Goal: Task Accomplishment & Management: Manage account settings

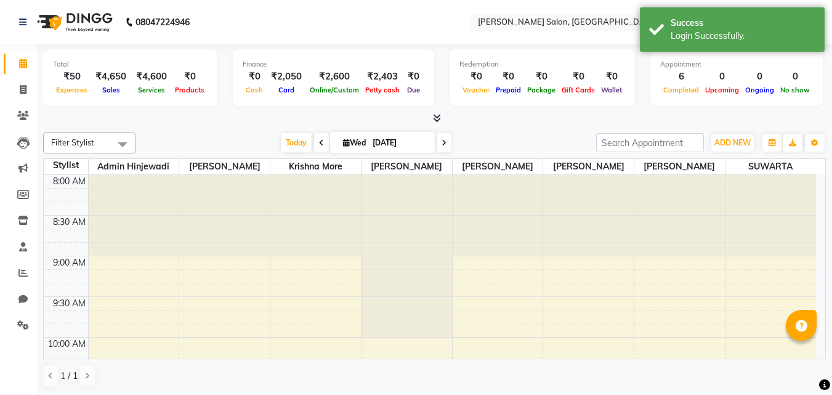
click at [435, 119] on icon at bounding box center [437, 117] width 8 height 9
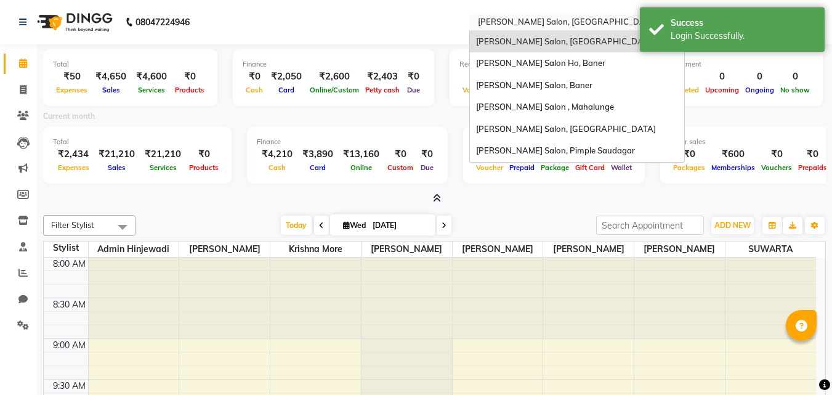
click at [510, 23] on input "text" at bounding box center [564, 23] width 179 height 12
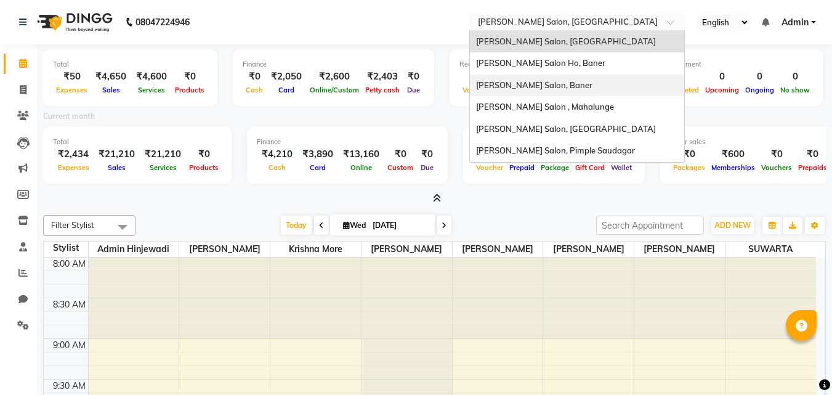
click at [536, 85] on span "[PERSON_NAME] Salon, Baner" at bounding box center [534, 85] width 116 height 10
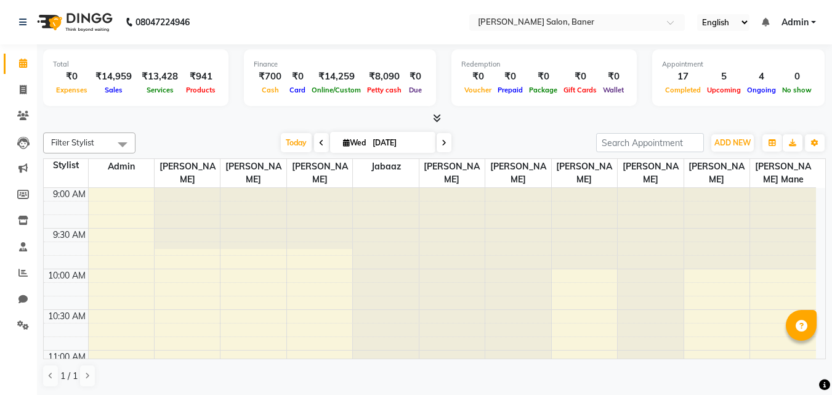
click at [436, 122] on icon at bounding box center [437, 117] width 8 height 9
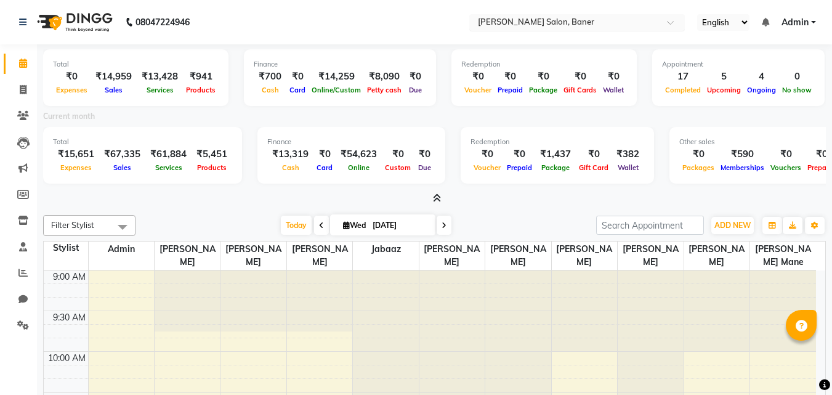
click at [552, 18] on input "text" at bounding box center [564, 23] width 179 height 12
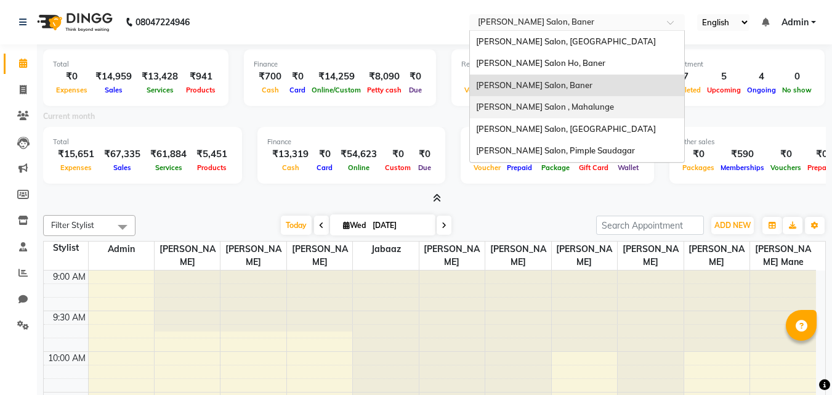
click at [549, 105] on span "[PERSON_NAME] Salon , Mahalunge" at bounding box center [545, 107] width 138 height 10
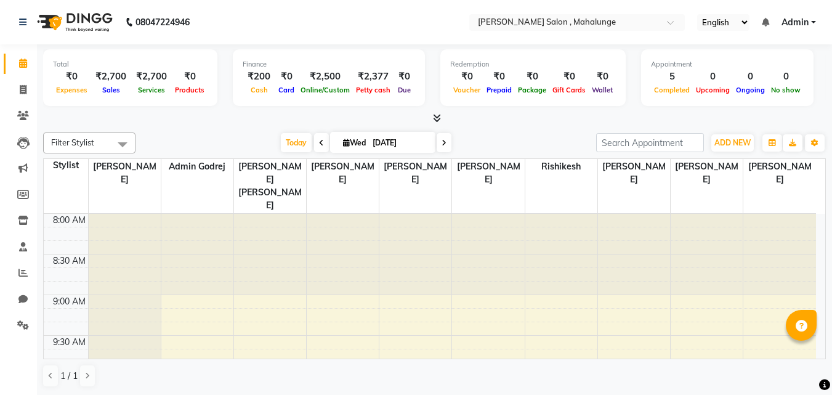
click at [435, 118] on icon at bounding box center [437, 117] width 8 height 9
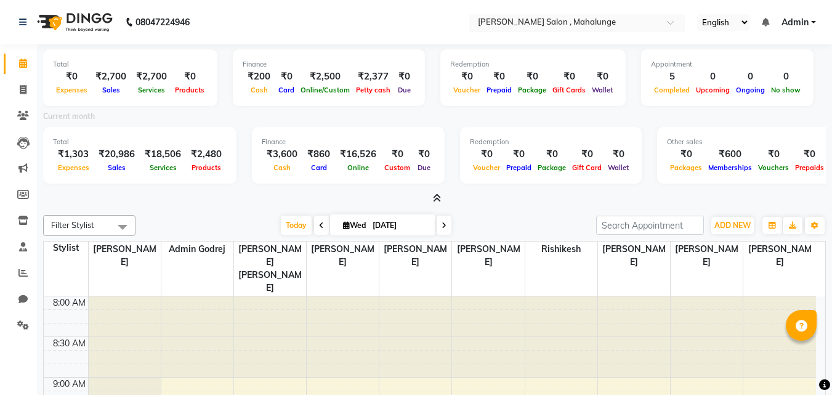
click at [543, 23] on input "text" at bounding box center [564, 23] width 179 height 12
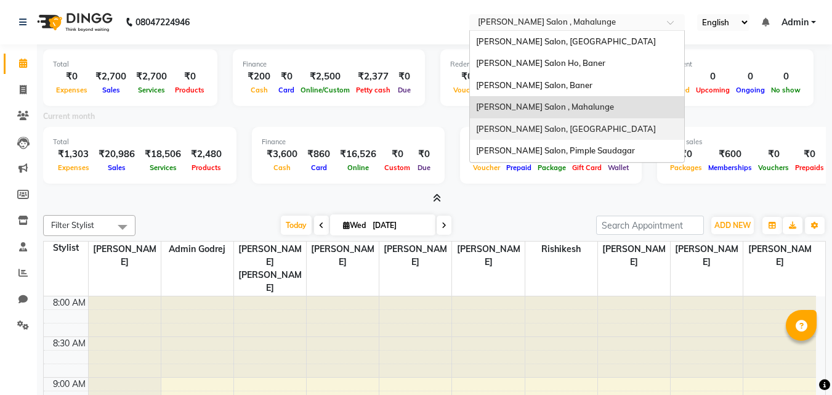
click at [536, 129] on span "[PERSON_NAME] Salon, [GEOGRAPHIC_DATA]" at bounding box center [566, 129] width 180 height 10
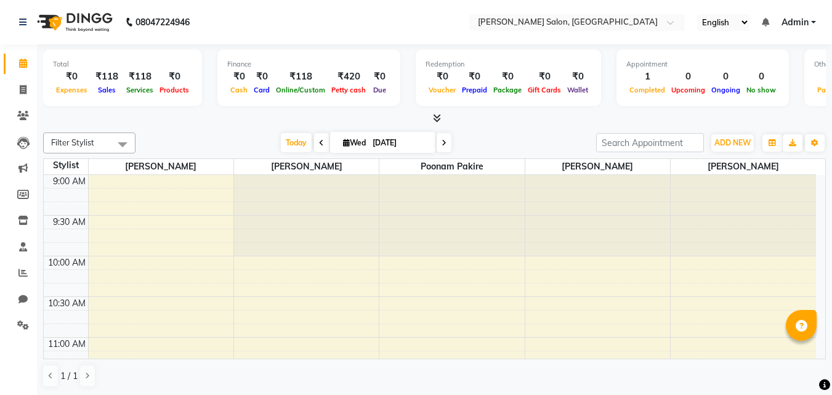
click at [438, 122] on icon at bounding box center [437, 117] width 8 height 9
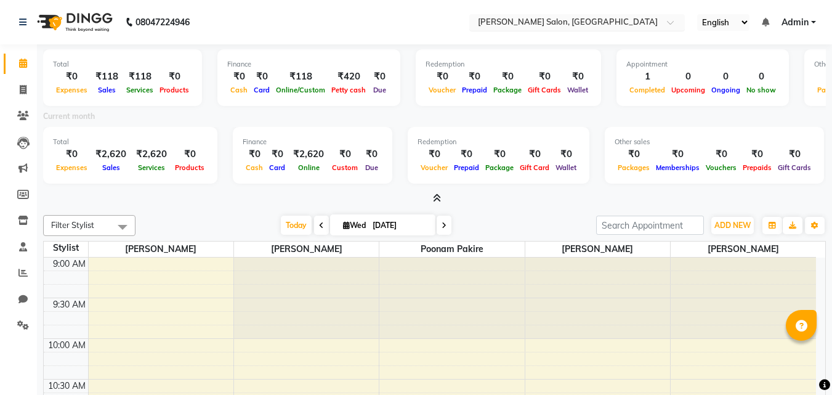
click at [555, 26] on input "text" at bounding box center [564, 23] width 179 height 12
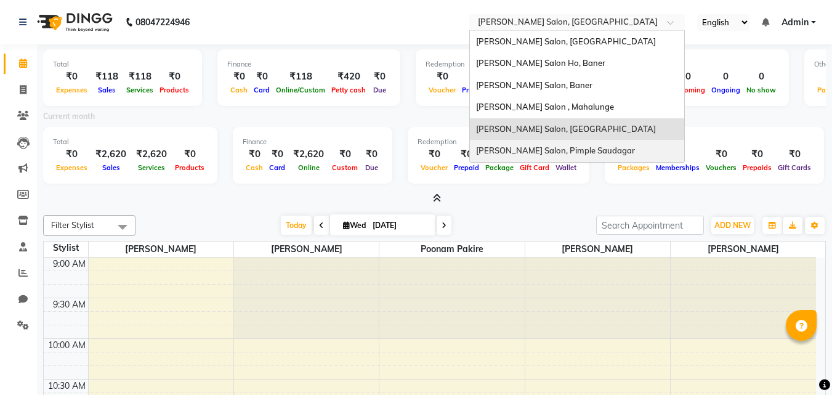
click at [550, 150] on span "[PERSON_NAME] Salon, Pimple Saudagar" at bounding box center [555, 150] width 159 height 10
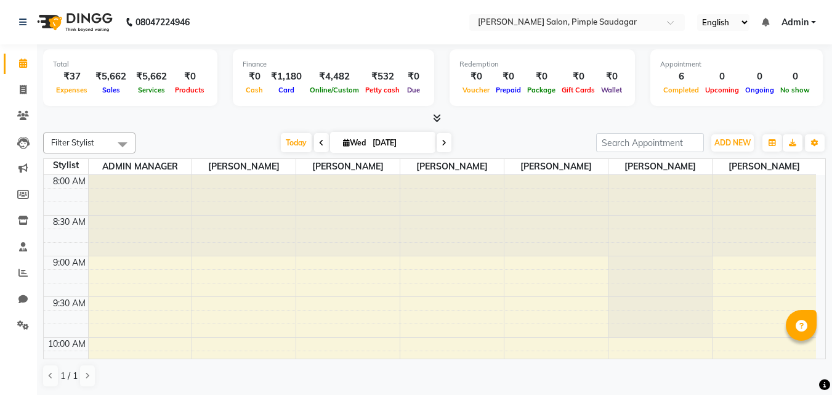
click at [438, 116] on icon at bounding box center [437, 117] width 8 height 9
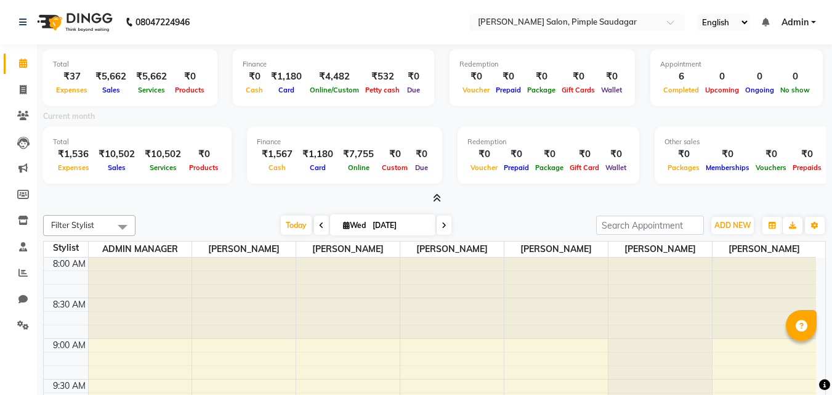
click at [440, 198] on icon at bounding box center [437, 197] width 8 height 9
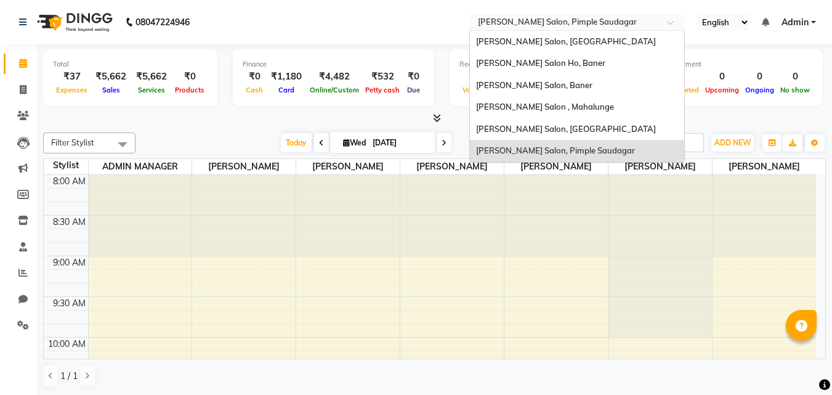
click at [587, 25] on input "text" at bounding box center [564, 23] width 179 height 12
click at [414, 41] on nav "08047224946 Select Location × [PERSON_NAME] Salon, Pimple Saudagar [PERSON_NAME…" at bounding box center [416, 22] width 832 height 44
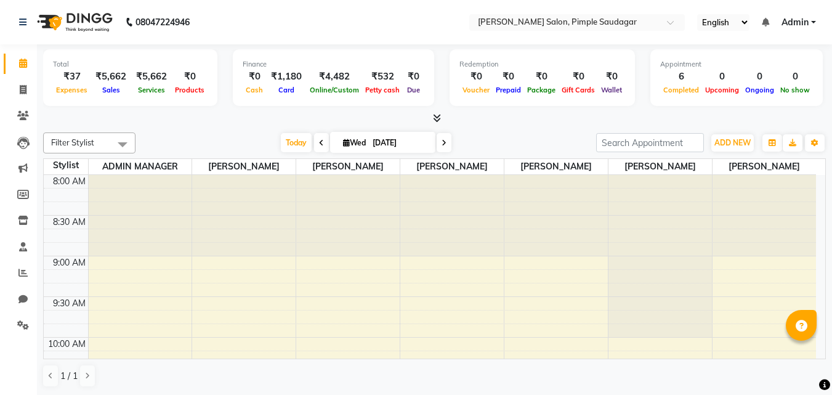
click at [807, 25] on span "Admin" at bounding box center [794, 22] width 27 height 13
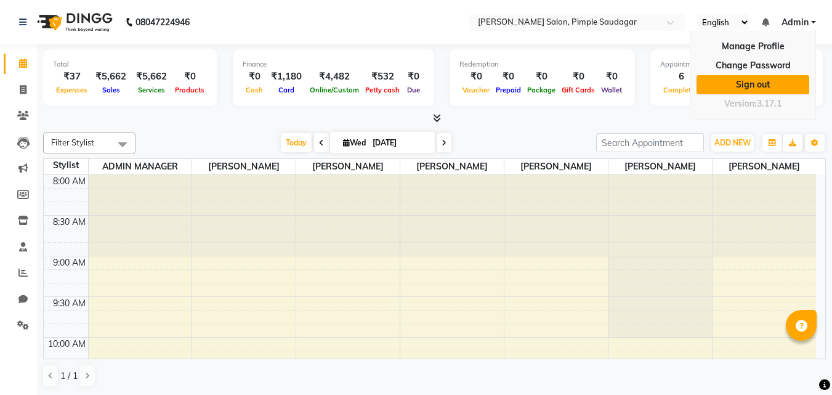
click at [757, 78] on link "Sign out" at bounding box center [752, 84] width 113 height 19
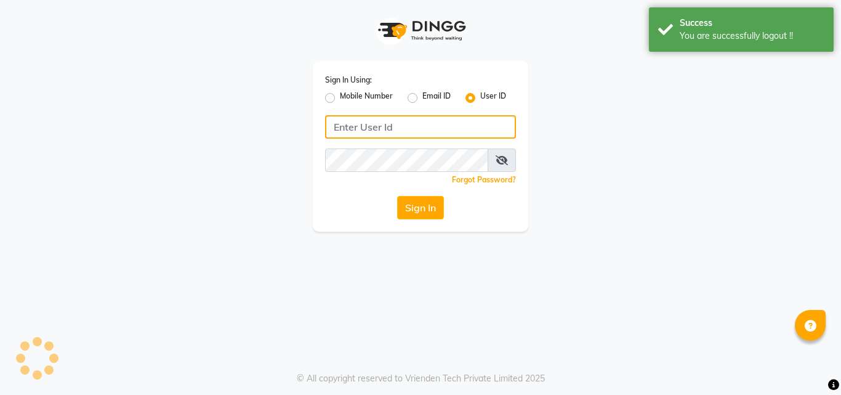
type input "9657515199"
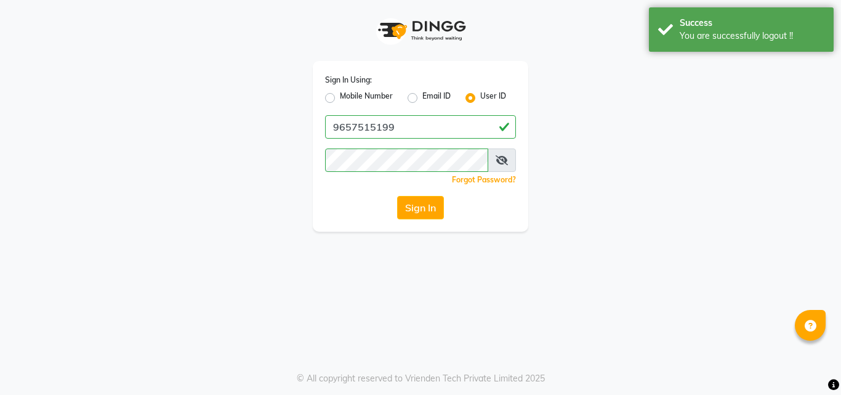
click at [340, 101] on label "Mobile Number" at bounding box center [366, 97] width 53 height 15
click at [340, 98] on input "Mobile Number" at bounding box center [344, 94] width 8 height 8
radio input "true"
radio input "false"
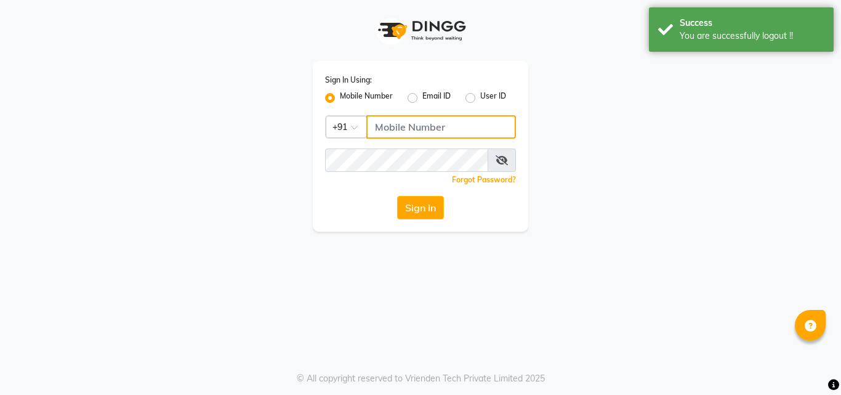
click at [419, 131] on input "Username" at bounding box center [441, 126] width 150 height 23
type input "9657515199"
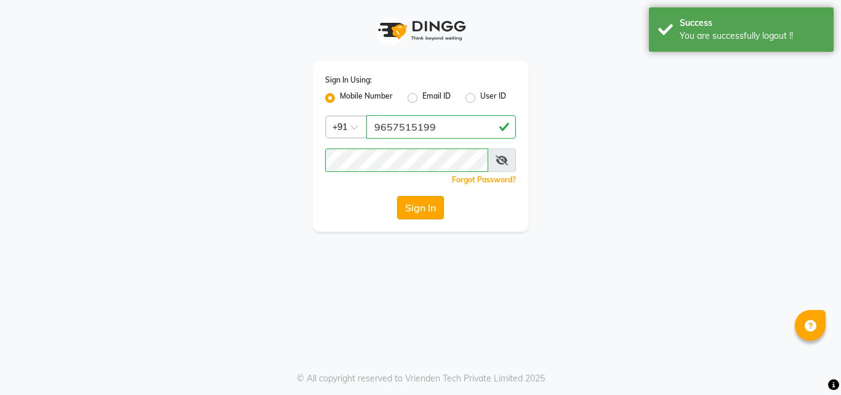
click at [432, 209] on button "Sign In" at bounding box center [420, 207] width 47 height 23
